Goal: Register for event/course

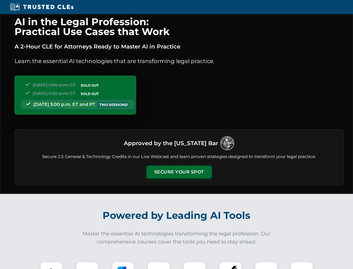
click at [179, 172] on button "Secure Your Spot" at bounding box center [179, 171] width 65 height 13
click at [51, 265] on img at bounding box center [51, 272] width 16 height 16
click at [87, 265] on div at bounding box center [87, 272] width 22 height 22
